Goal: Information Seeking & Learning: Learn about a topic

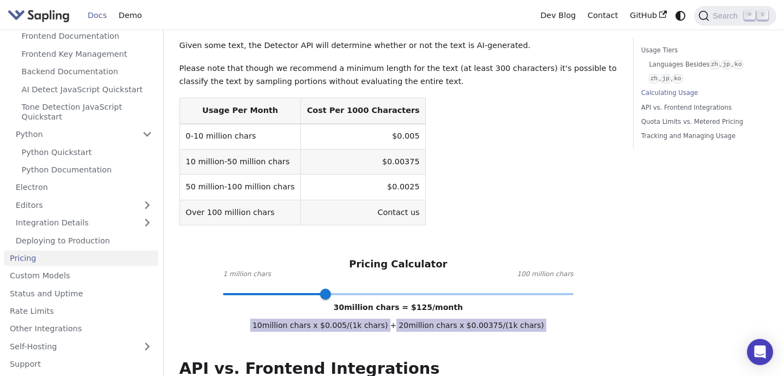
scroll to position [337, 0]
click at [390, 291] on span at bounding box center [398, 293] width 350 height 14
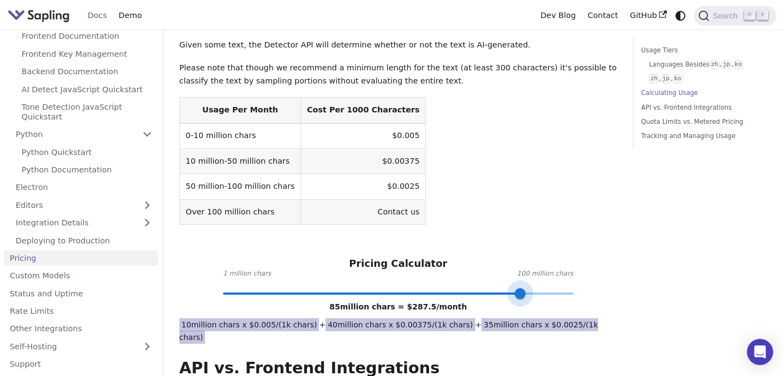
click at [520, 293] on span at bounding box center [398, 293] width 350 height 2
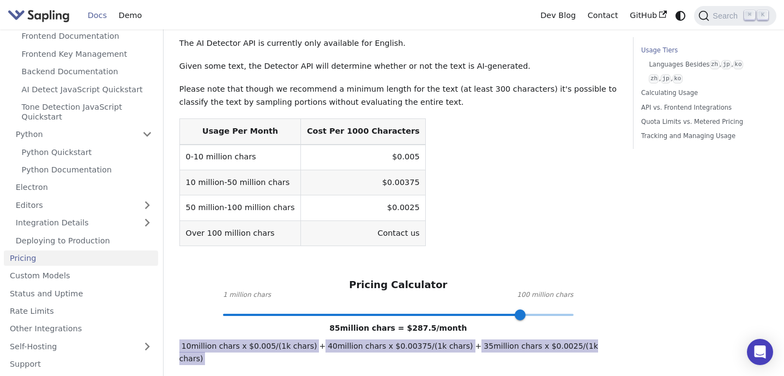
scroll to position [324, 0]
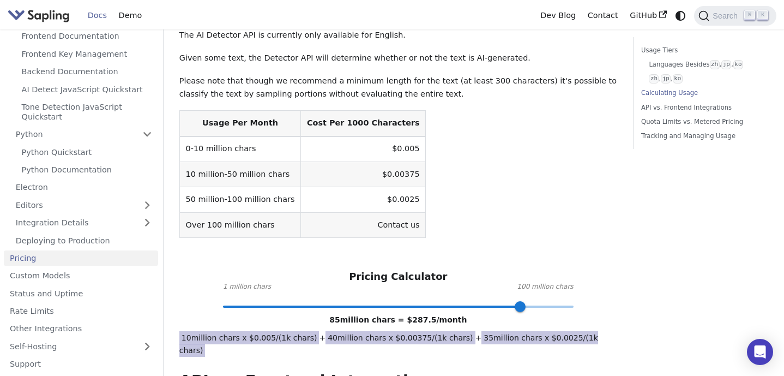
click at [574, 306] on div "API Pricing Subscribe to the API here (using the email for your Sapling account…" at bounding box center [398, 358] width 438 height 1249
click at [571, 305] on span at bounding box center [398, 306] width 350 height 14
type input "100"
drag, startPoint x: 571, startPoint y: 305, endPoint x: 591, endPoint y: 305, distance: 19.6
click at [591, 305] on div "Pricing Calculator 1 million chars 100 million chars 100 million chars = $ 325 …" at bounding box center [398, 287] width 438 height 35
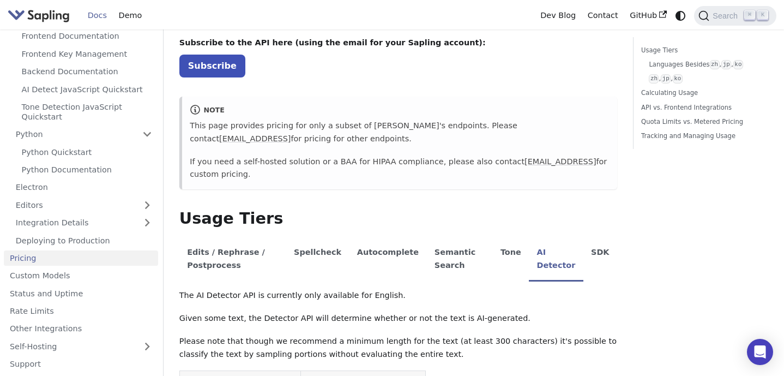
scroll to position [53, 0]
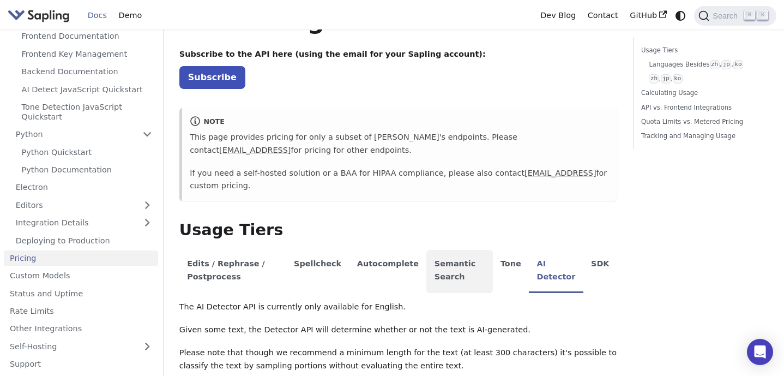
click at [457, 269] on li "Semantic Search" at bounding box center [459, 271] width 66 height 43
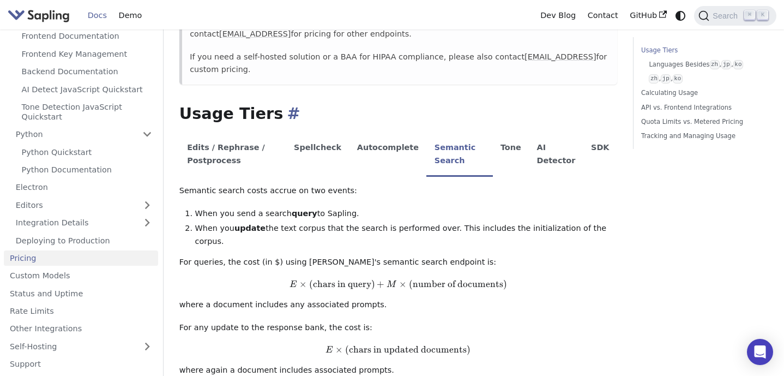
scroll to position [166, 0]
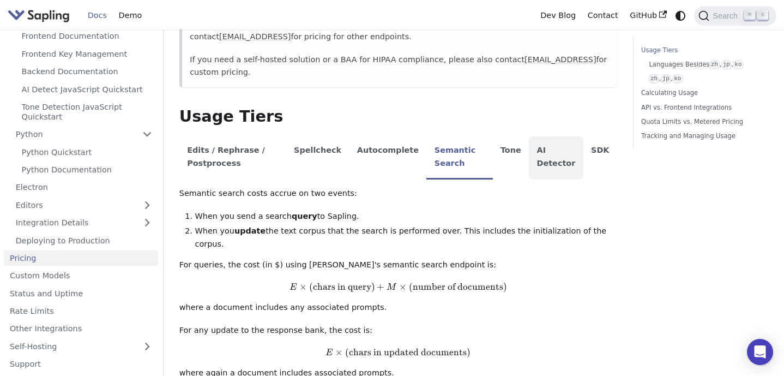
click at [546, 152] on li "AI Detector" at bounding box center [556, 157] width 55 height 43
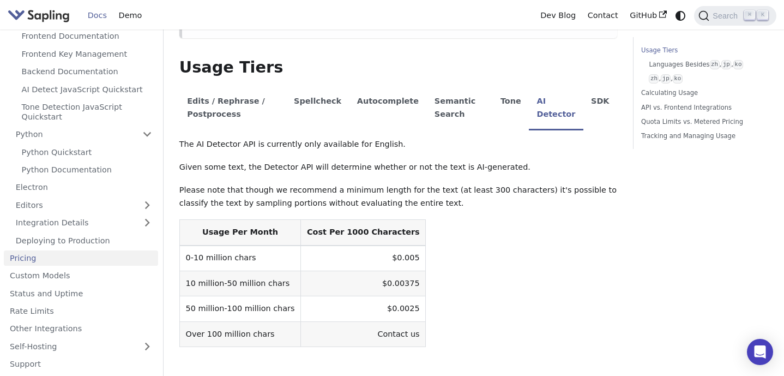
scroll to position [150, 0]
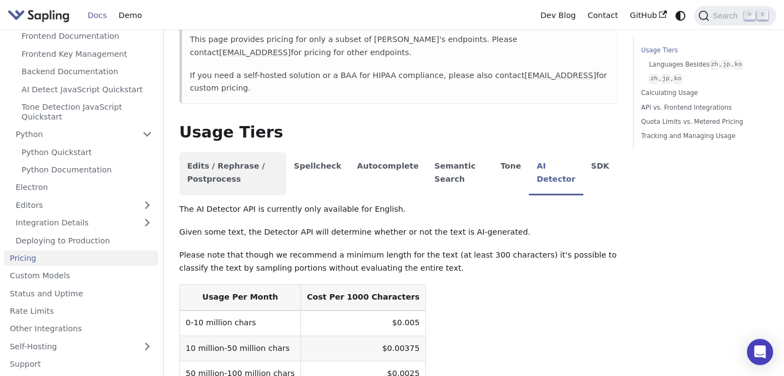
click at [204, 168] on li "Edits / Rephrase / Postprocess" at bounding box center [232, 173] width 107 height 43
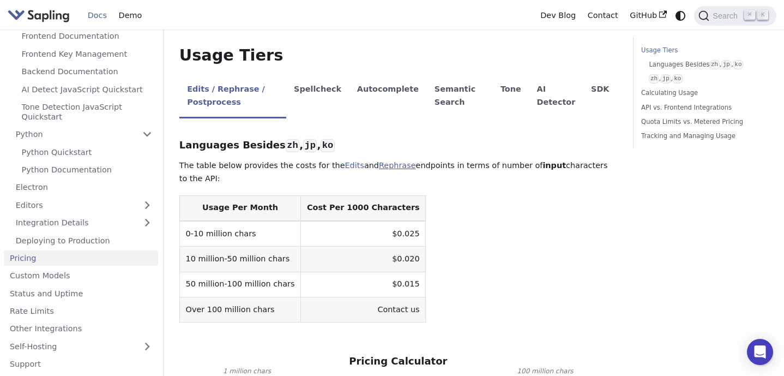
scroll to position [200, 0]
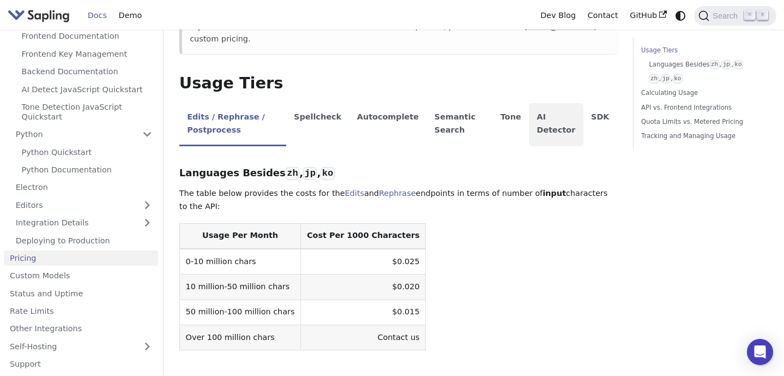
click at [553, 125] on li "AI Detector" at bounding box center [556, 124] width 55 height 43
